Goal: Transaction & Acquisition: Purchase product/service

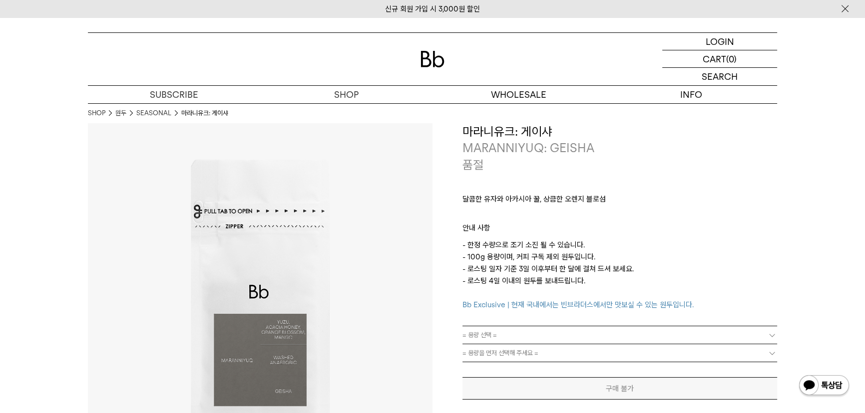
click at [579, 157] on div "품절" at bounding box center [619, 165] width 315 height 17
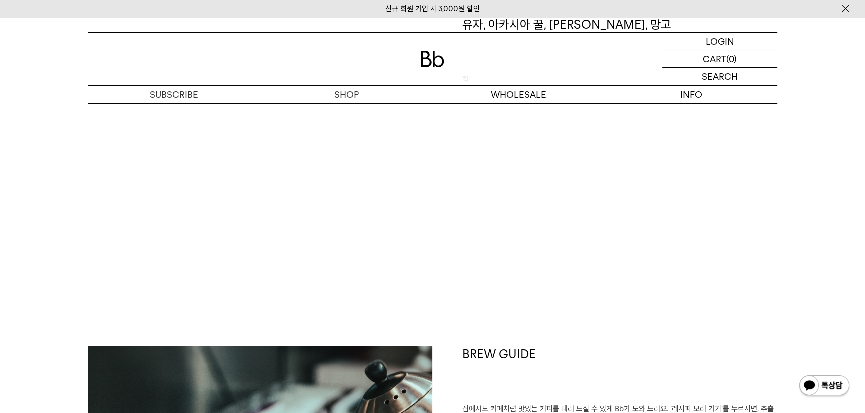
scroll to position [635, 0]
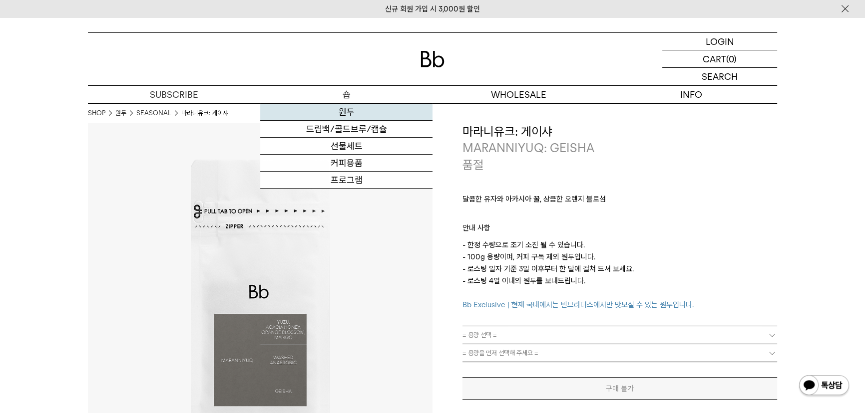
click at [346, 110] on link "원두" at bounding box center [346, 112] width 172 height 17
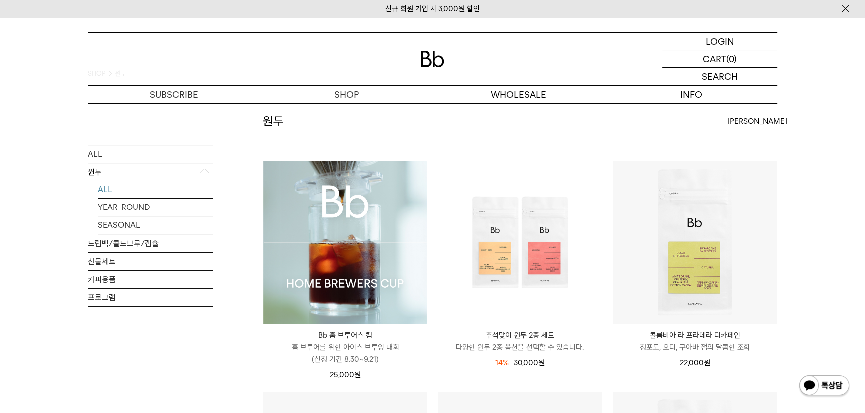
scroll to position [90, 0]
